Goal: Transaction & Acquisition: Purchase product/service

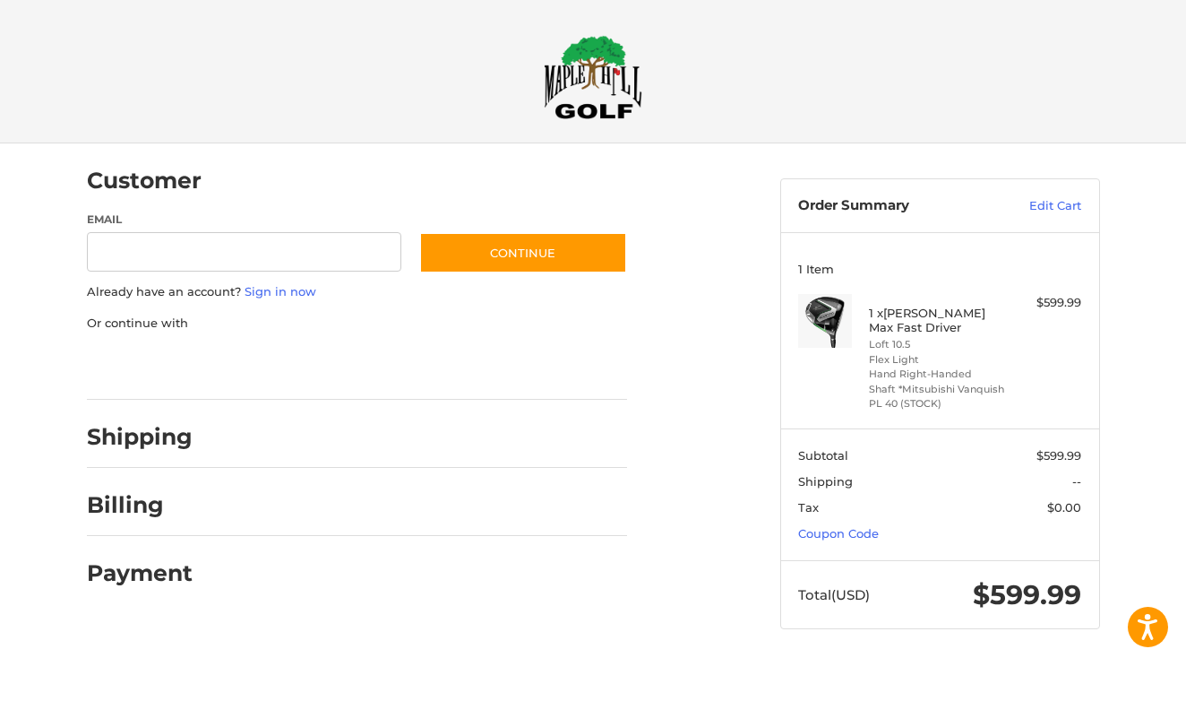
click at [129, 505] on h2 "Billing" at bounding box center [139, 505] width 105 height 28
click at [164, 434] on h2 "Shipping" at bounding box center [140, 437] width 106 height 28
click at [154, 254] on input "Email" at bounding box center [244, 252] width 315 height 40
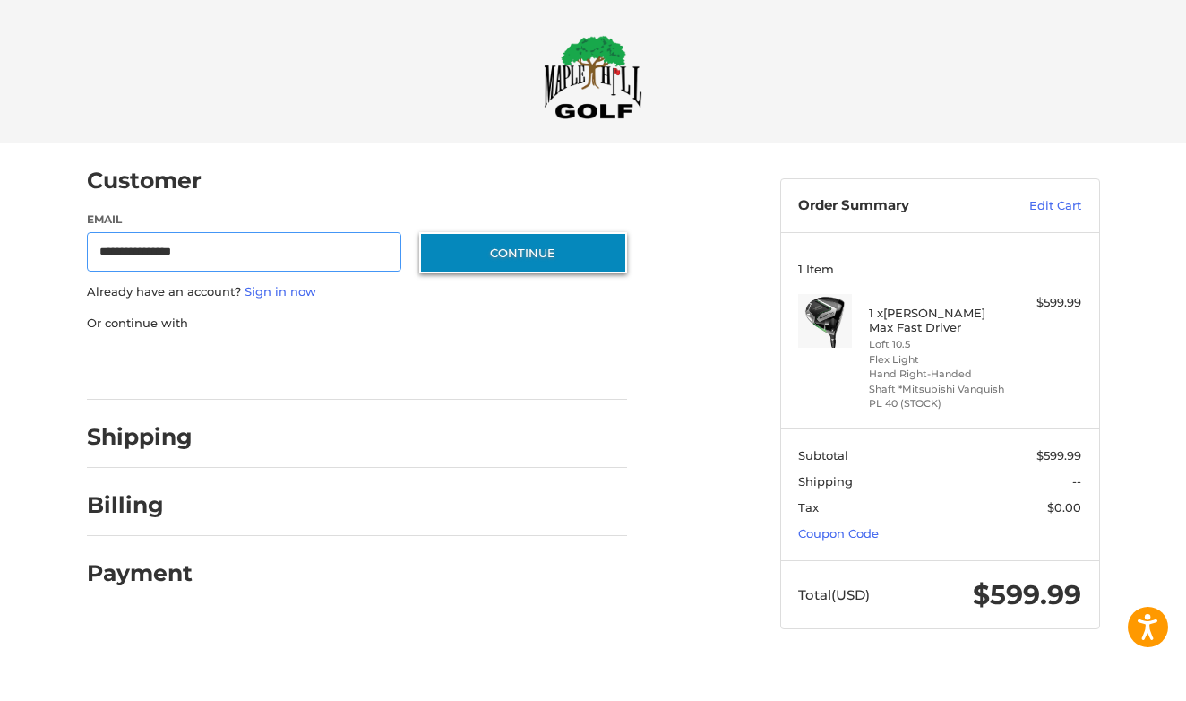
type input "**********"
click at [500, 245] on button "Continue" at bounding box center [523, 252] width 208 height 41
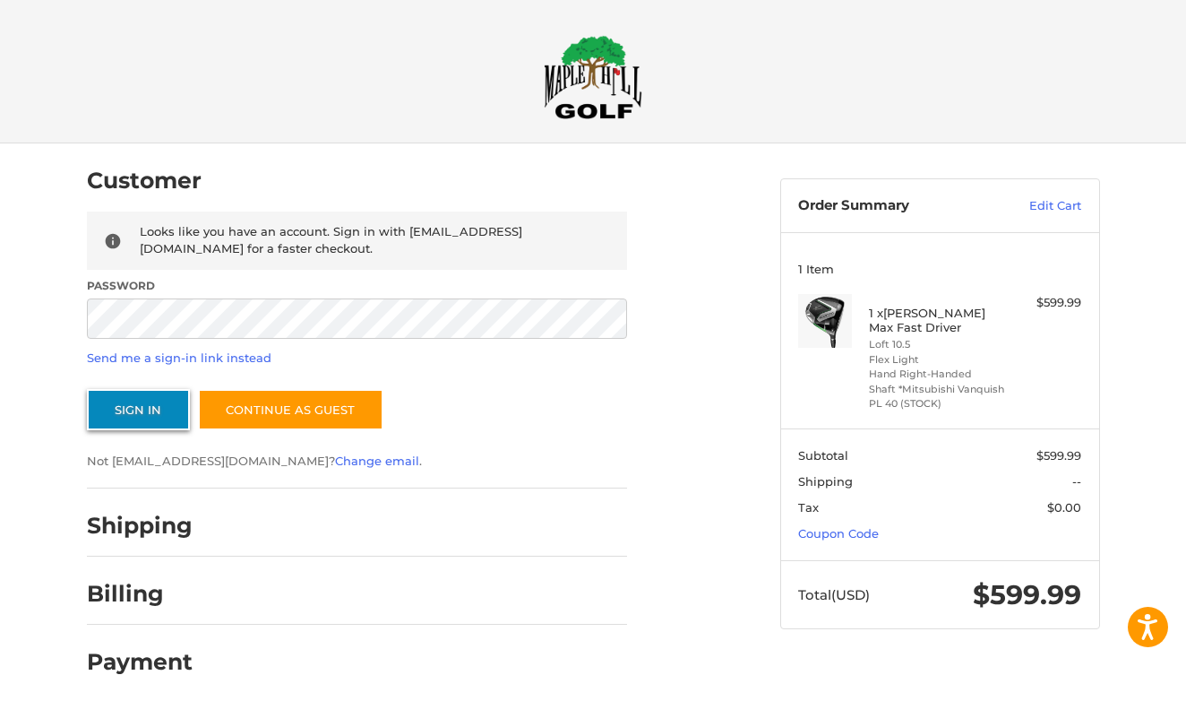
click at [128, 408] on button "Sign In" at bounding box center [138, 409] width 103 height 41
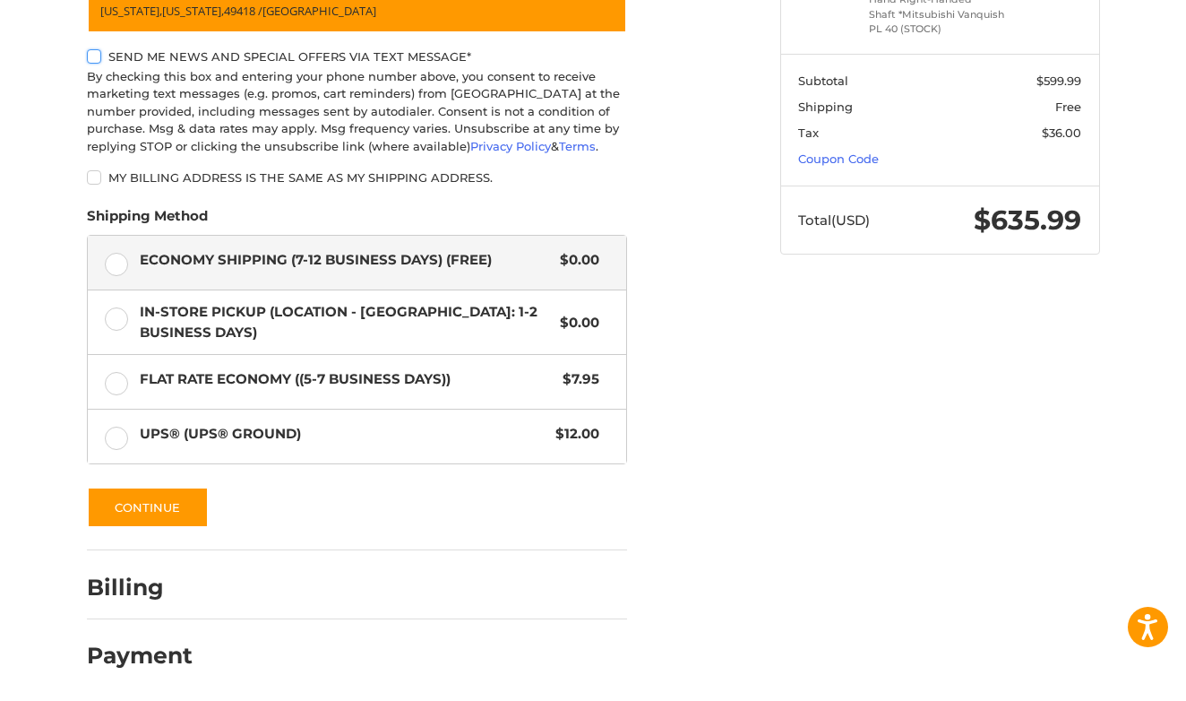
scroll to position [374, 0]
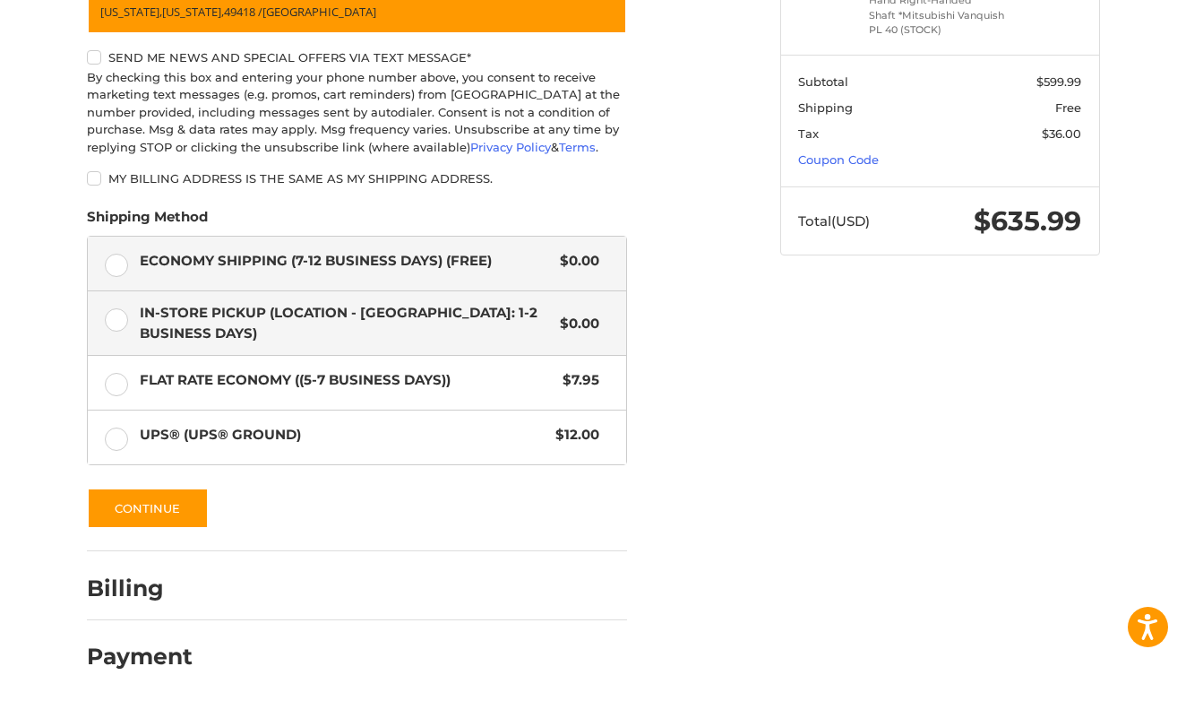
click at [108, 314] on label "In-Store Pickup (Location - [GEOGRAPHIC_DATA]: 1-2 BUSINESS DAYS) $0.00" at bounding box center [357, 323] width 538 height 64
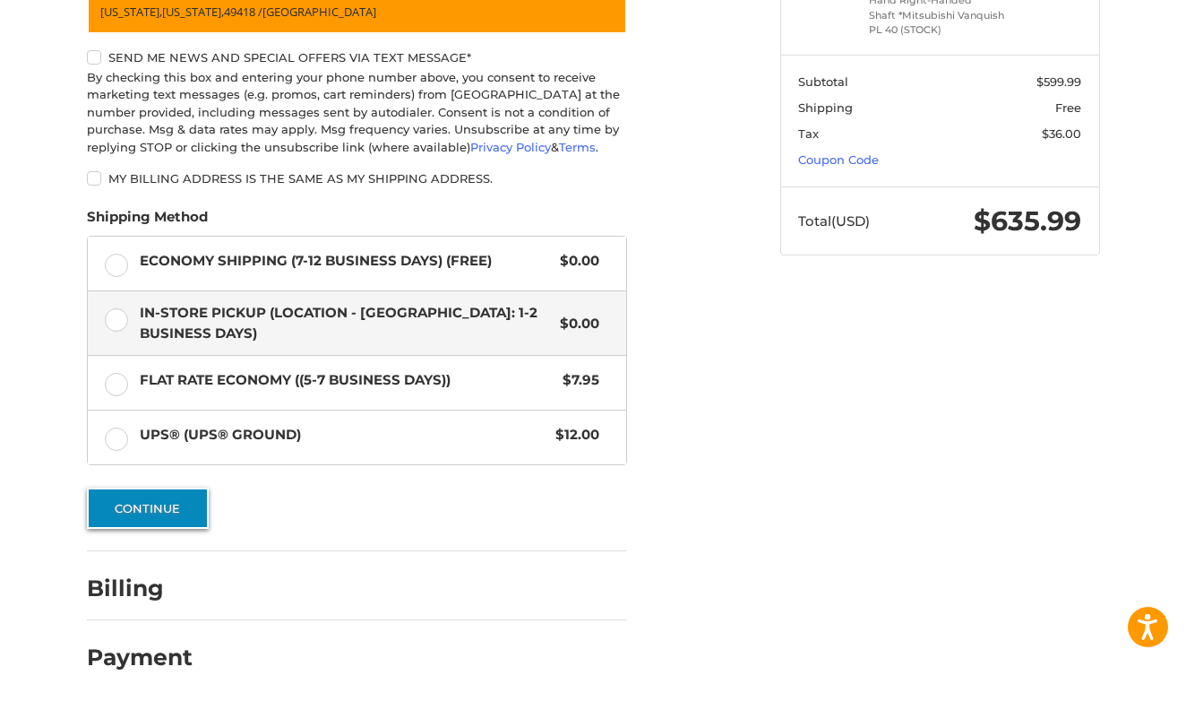
click at [164, 498] on button "Continue" at bounding box center [148, 507] width 122 height 41
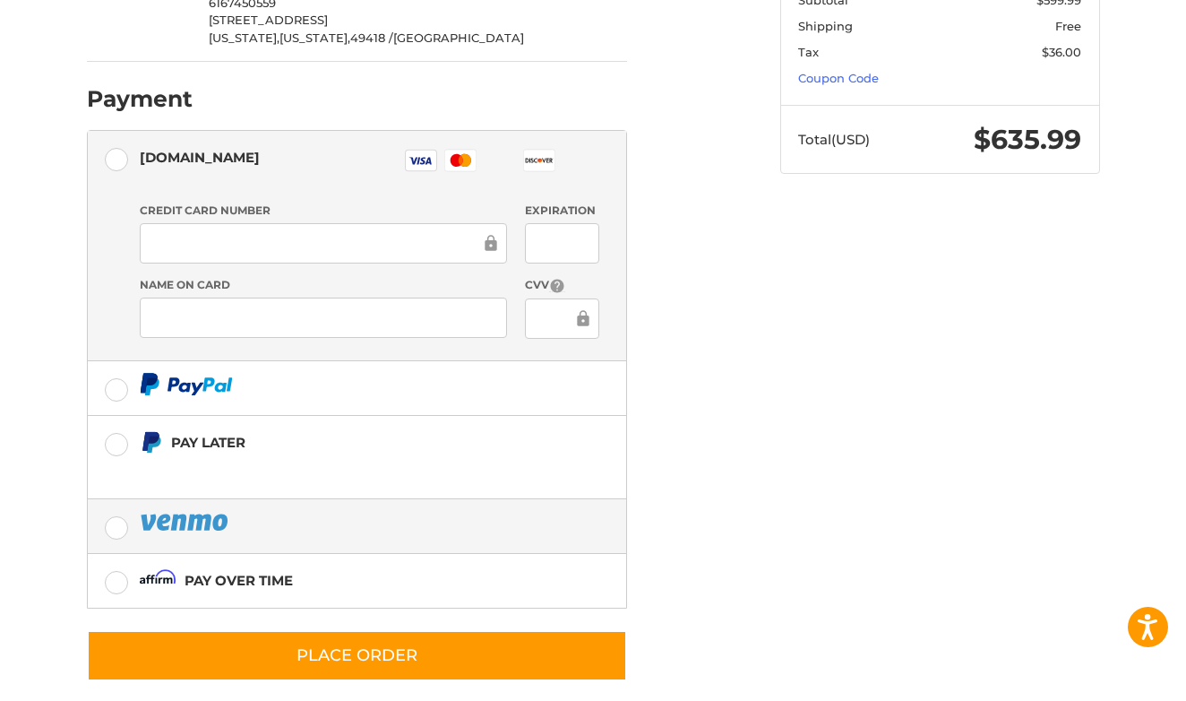
scroll to position [454, 0]
